Goal: Obtain resource: Download file/media

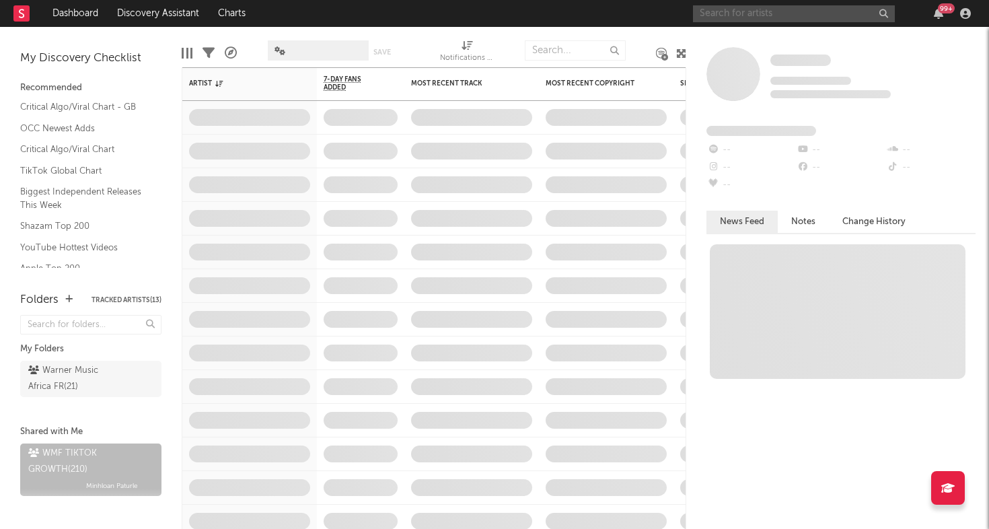
click at [776, 20] on input "text" at bounding box center [794, 13] width 202 height 17
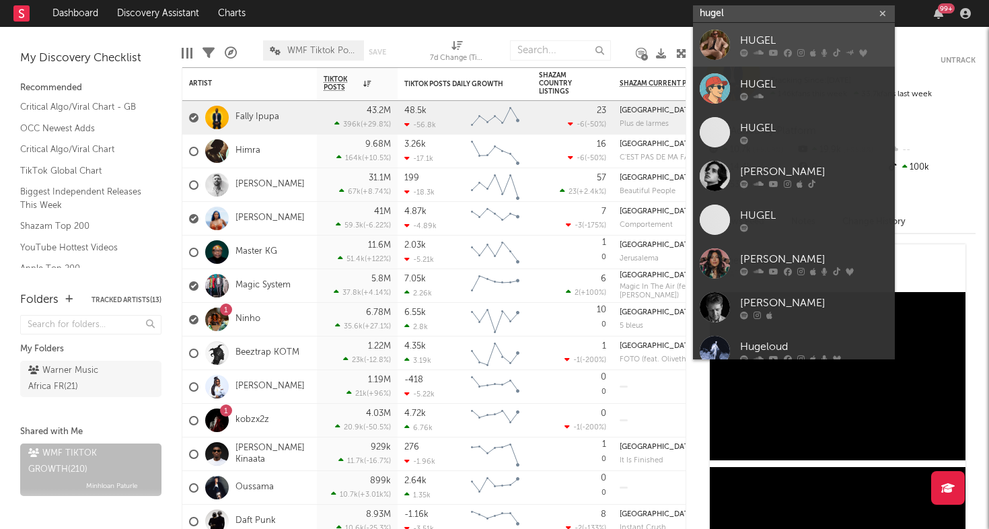
type input "hugel"
click at [724, 42] on div at bounding box center [715, 45] width 30 height 30
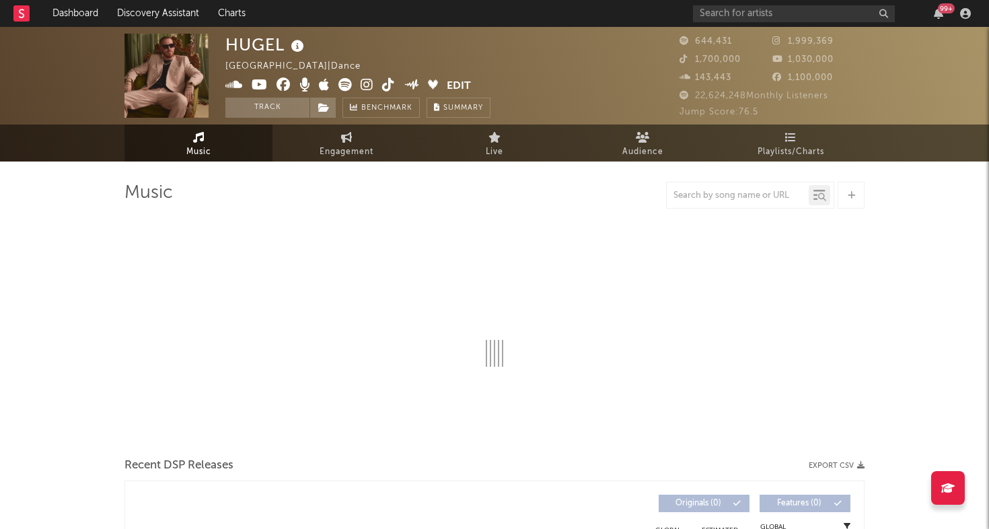
select select "6m"
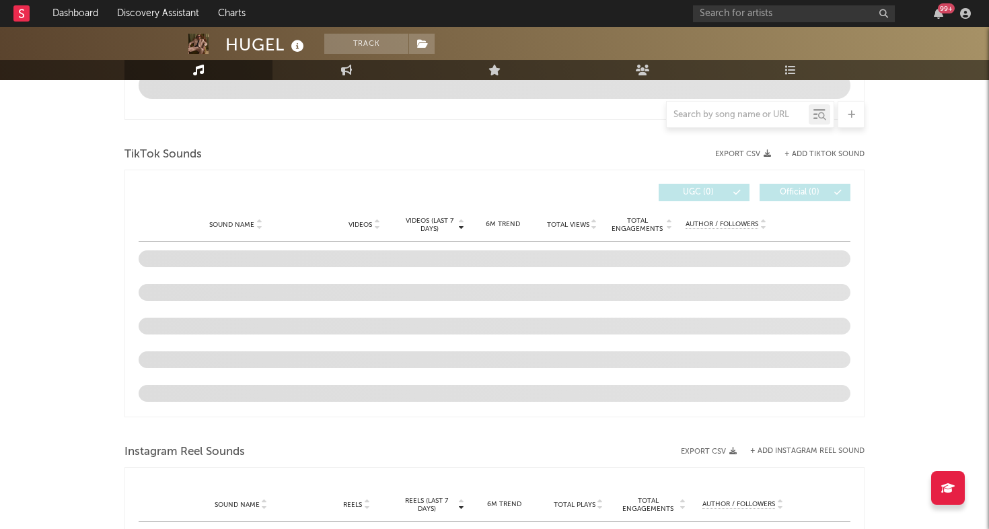
scroll to position [841, 0]
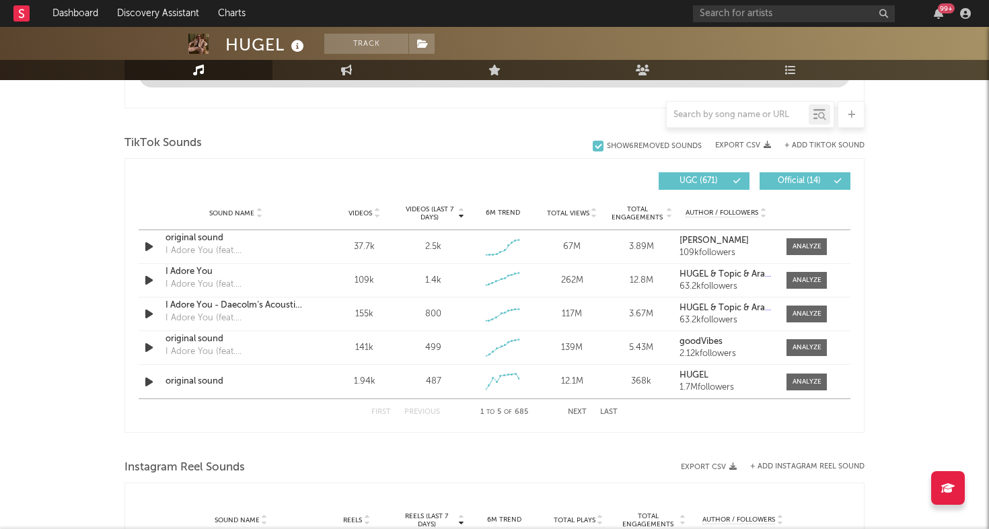
click at [361, 216] on span "Videos" at bounding box center [361, 213] width 24 height 8
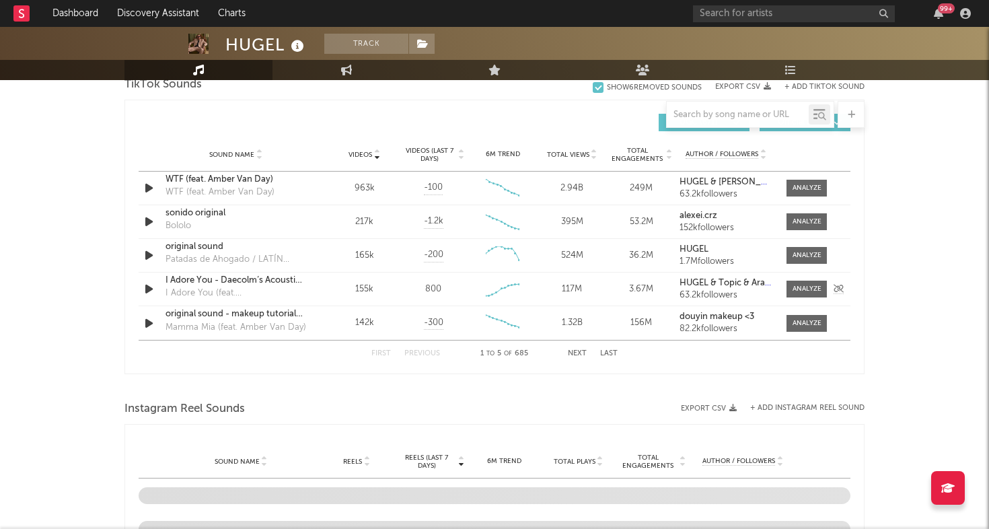
scroll to position [904, 0]
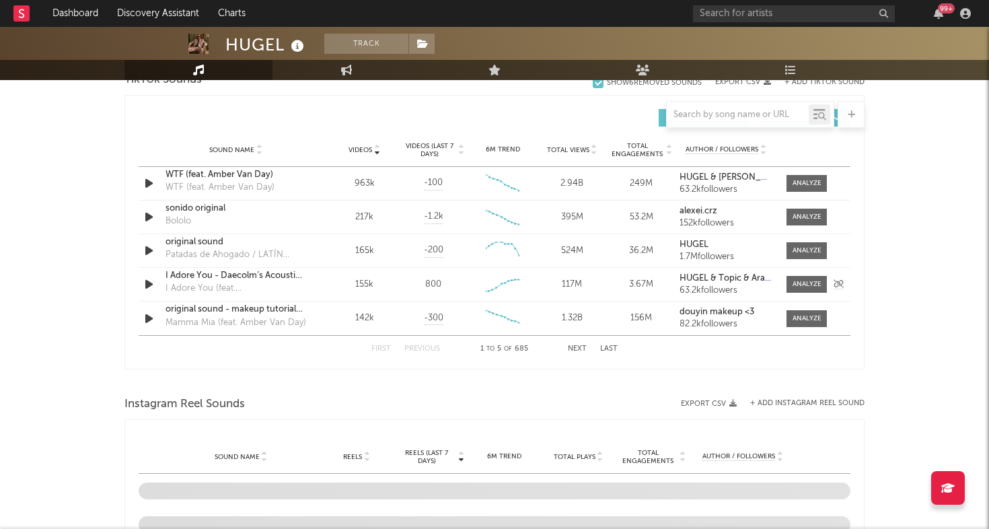
click at [145, 285] on icon "button" at bounding box center [149, 284] width 14 height 17
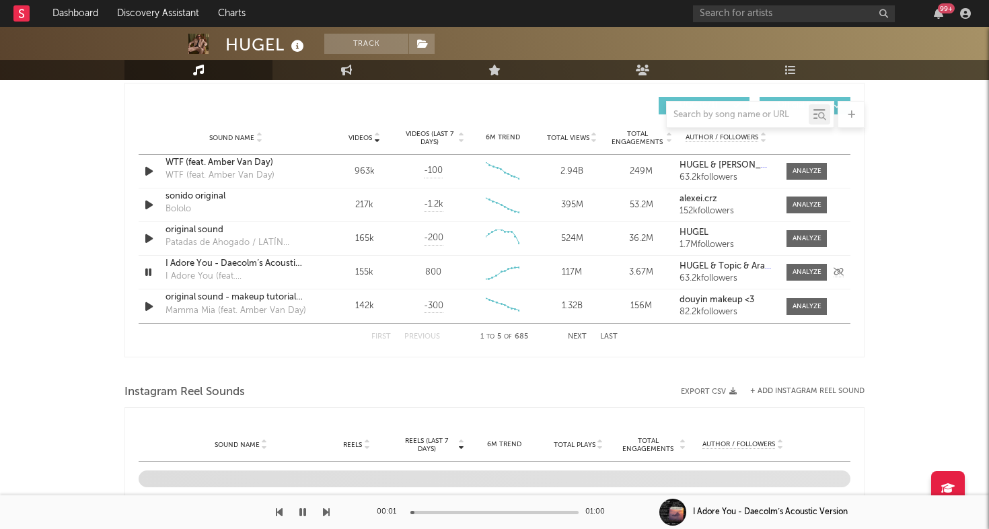
scroll to position [919, 0]
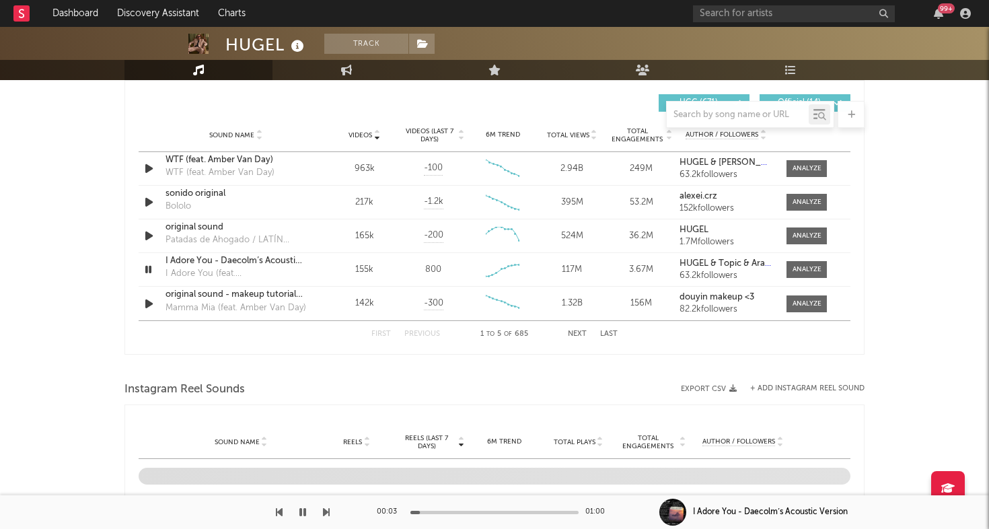
click at [576, 337] on div "Videos Sound Name Videos Videos (last 7 days) Total Views Total Engagements Aut…" at bounding box center [495, 218] width 712 height 260
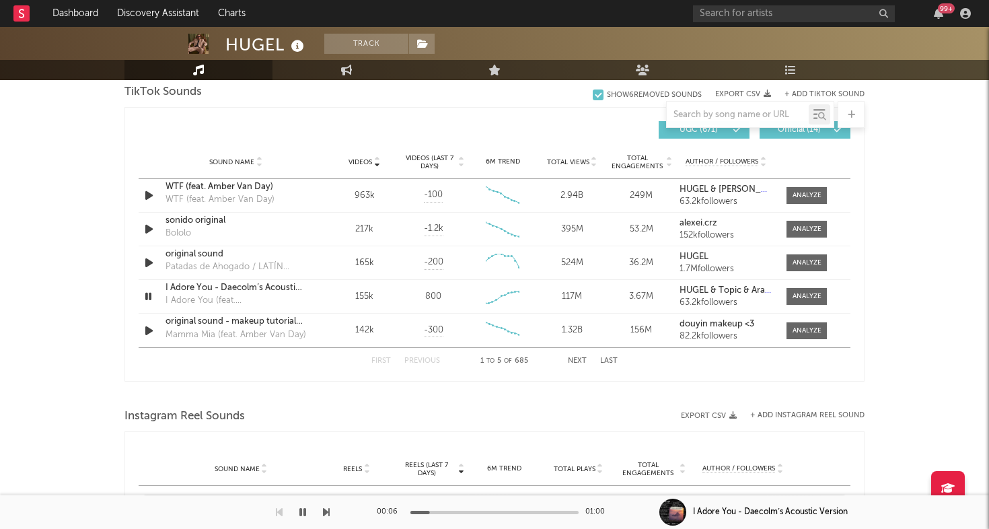
click at [572, 361] on button "Next" at bounding box center [577, 360] width 19 height 7
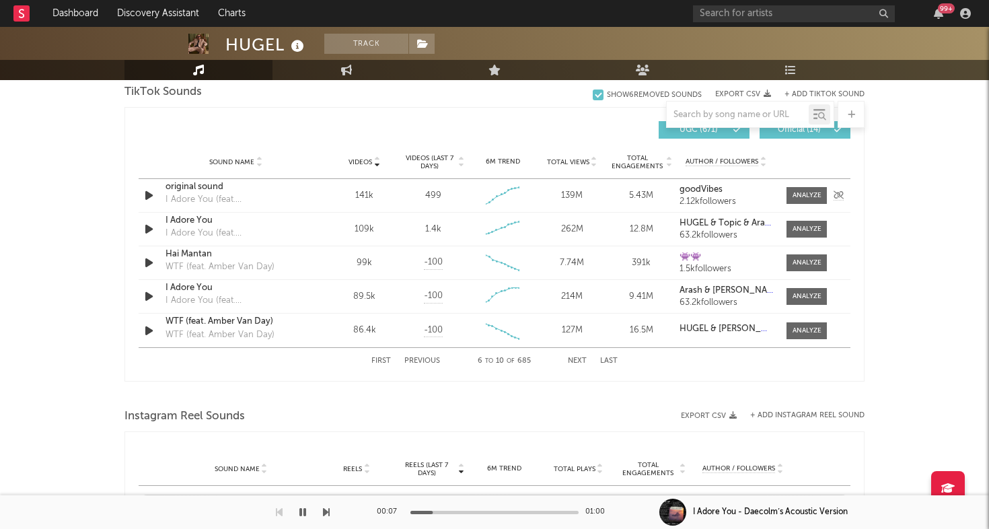
click at [158, 193] on div at bounding box center [150, 195] width 17 height 17
click at [149, 195] on icon "button" at bounding box center [149, 195] width 14 height 17
click at [806, 192] on div at bounding box center [807, 195] width 29 height 10
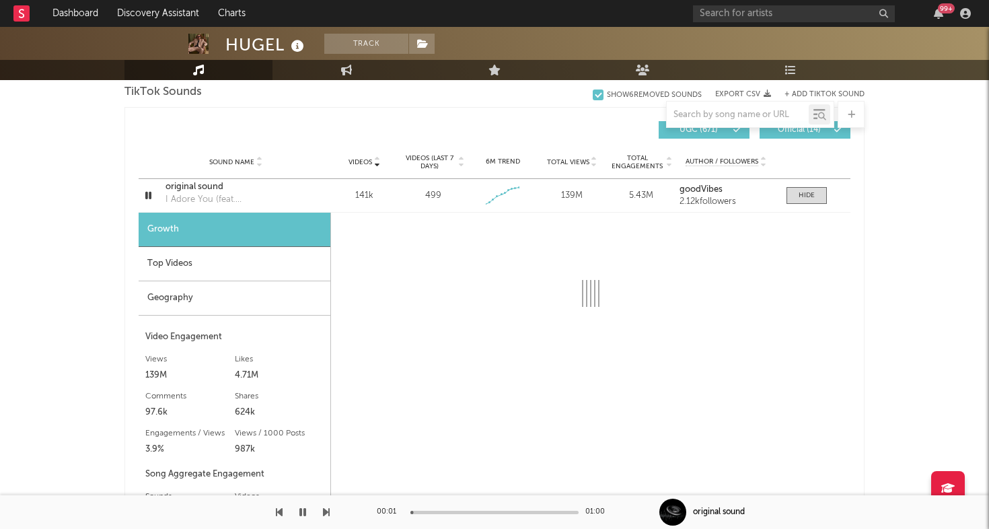
click at [236, 262] on div "Top Videos" at bounding box center [235, 264] width 192 height 34
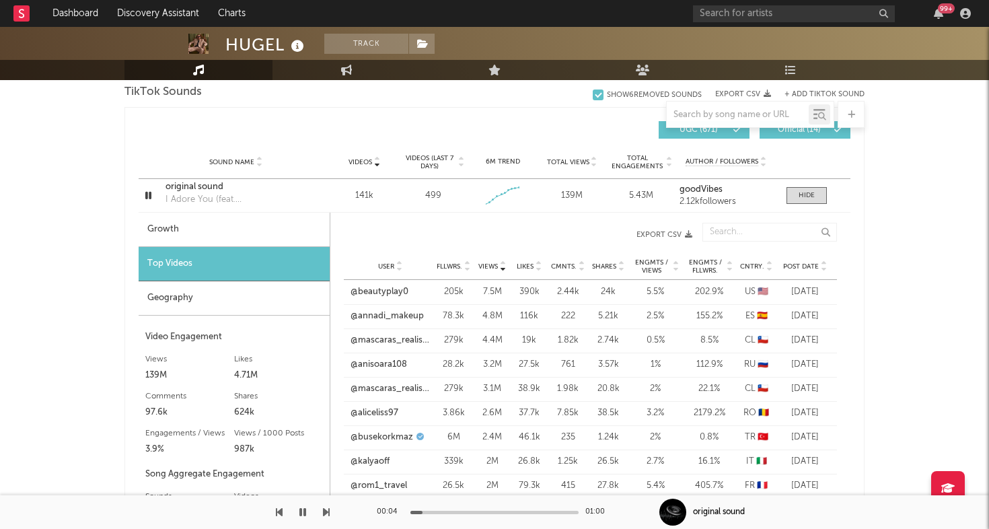
click at [687, 235] on icon "button" at bounding box center [688, 234] width 7 height 7
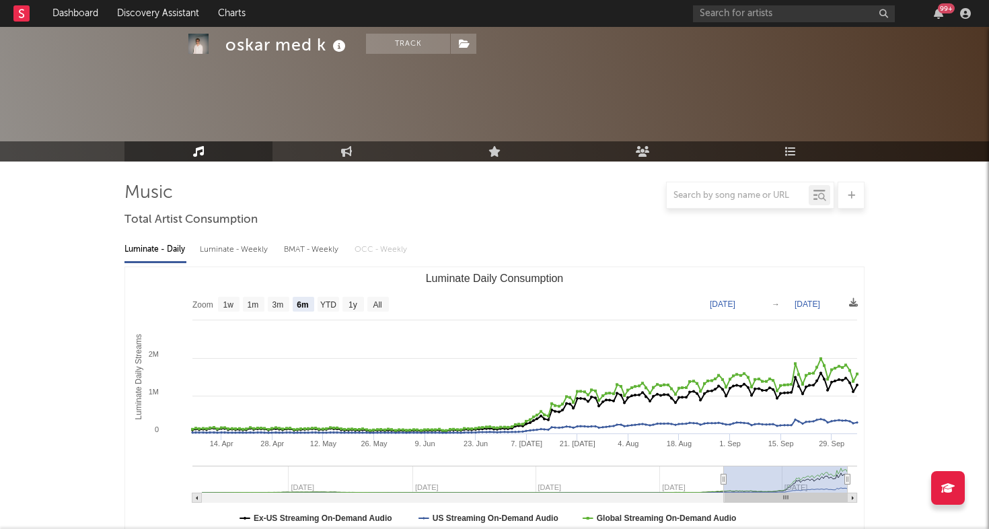
select select "6m"
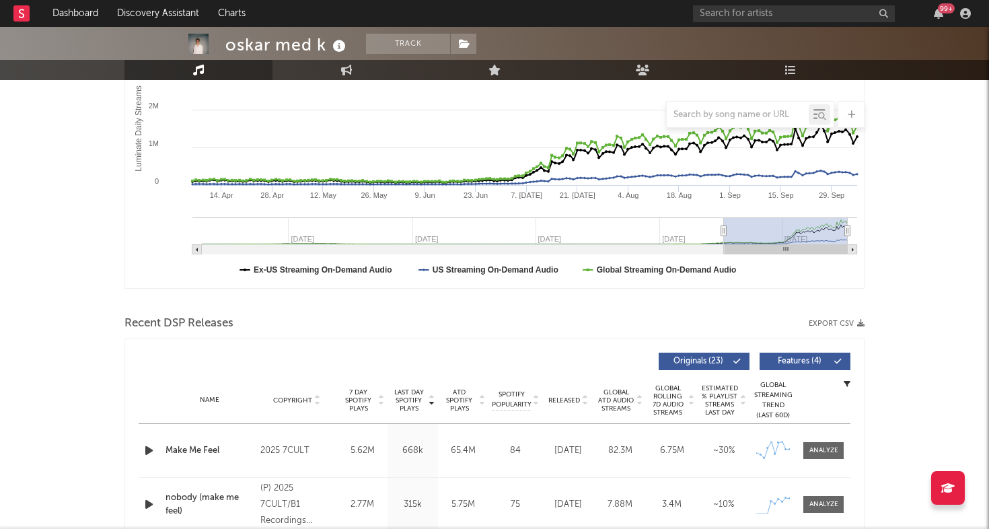
scroll to position [250, 0]
